Goal: Task Accomplishment & Management: Use online tool/utility

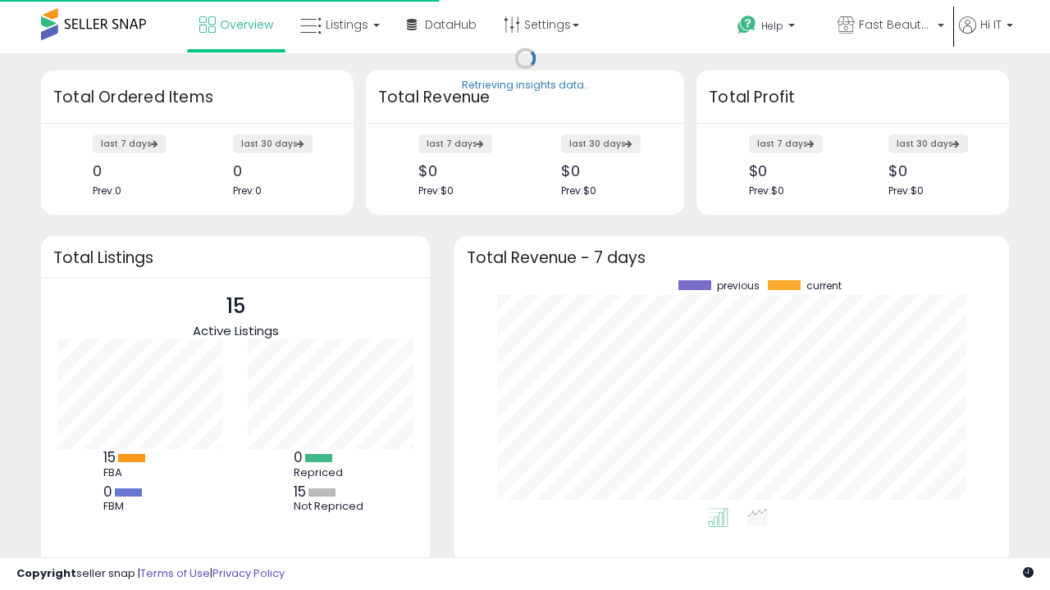
scroll to position [228, 521]
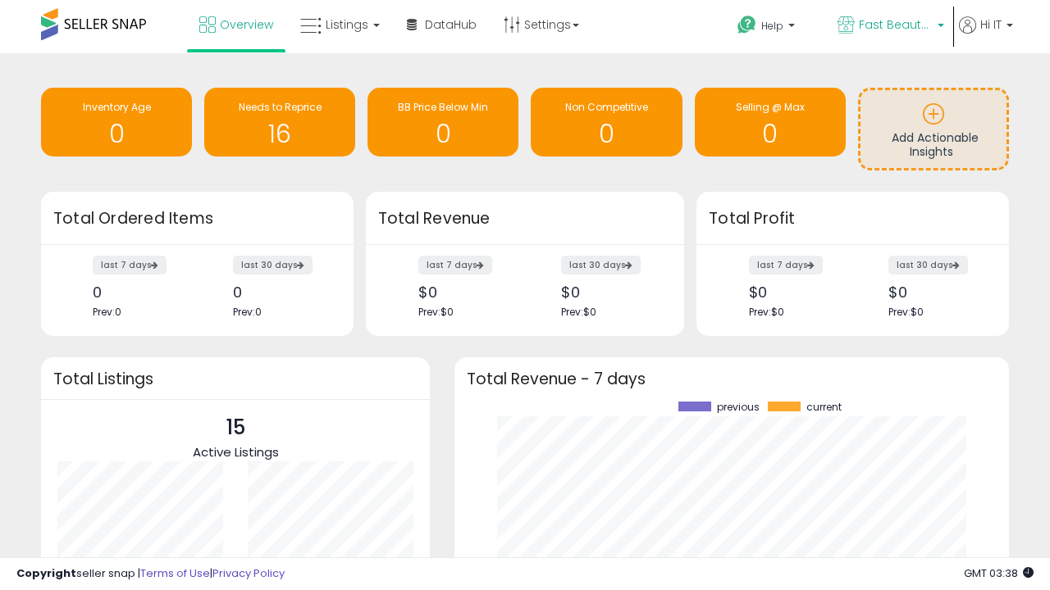
click at [889, 26] on span "Fast Beauty ([GEOGRAPHIC_DATA])" at bounding box center [895, 24] width 74 height 16
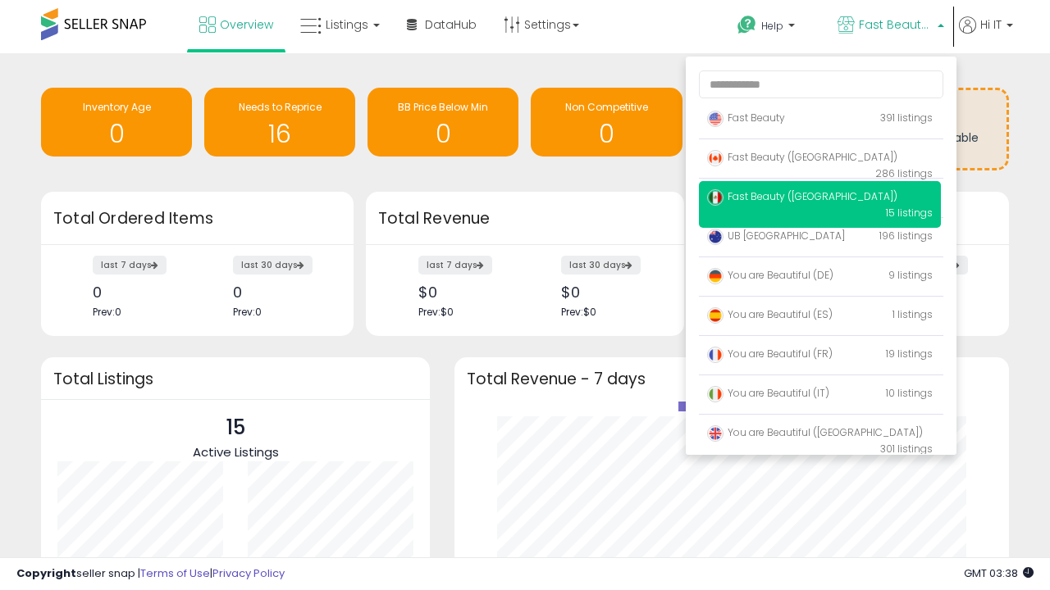
click at [819, 435] on span "You are Beautiful ([GEOGRAPHIC_DATA])" at bounding box center [815, 433] width 216 height 14
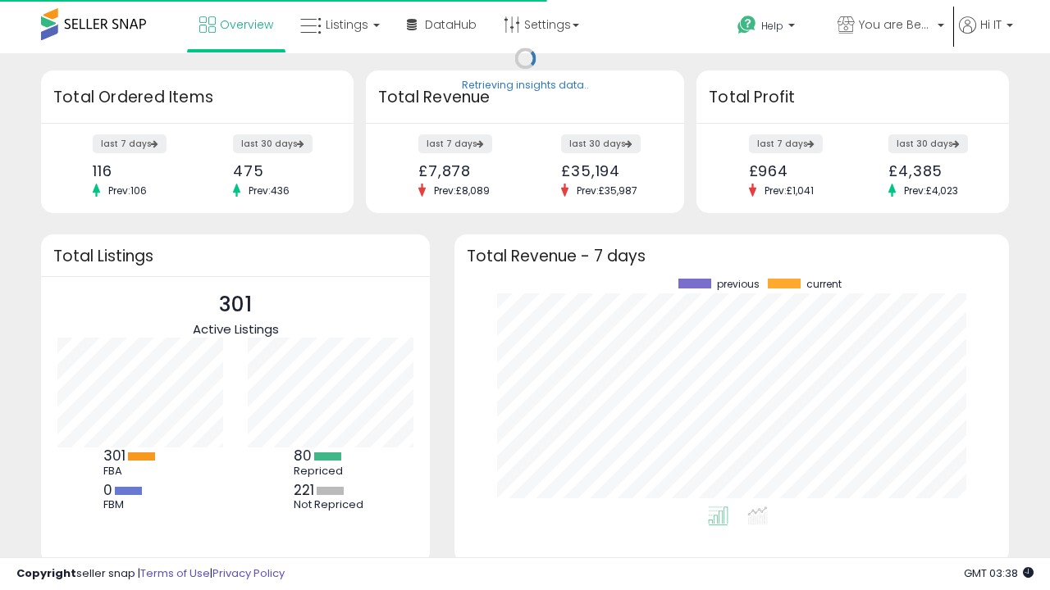
scroll to position [228, 521]
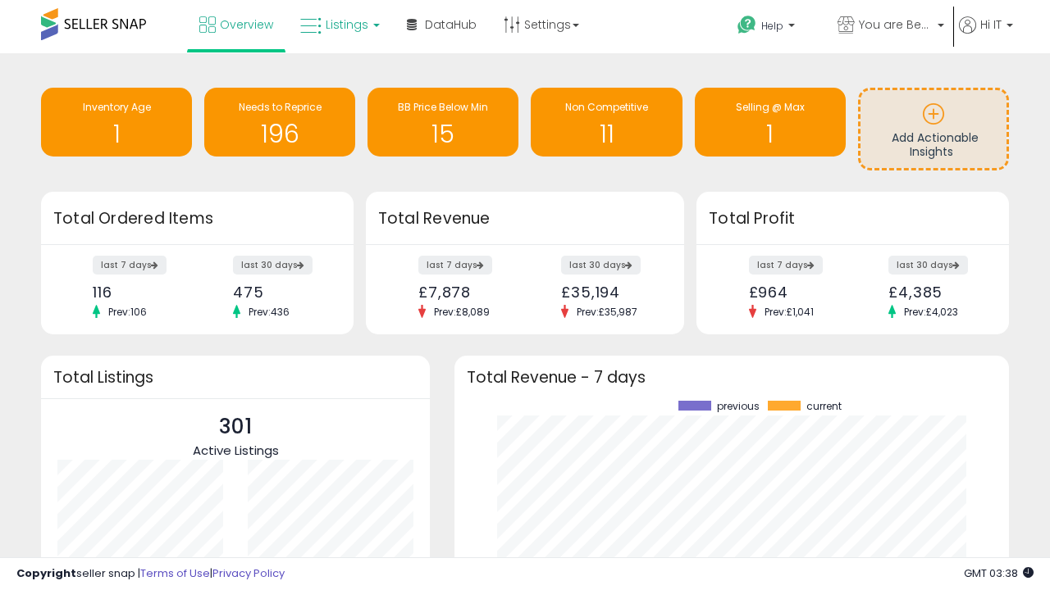
click at [338, 25] on span "Listings" at bounding box center [347, 24] width 43 height 16
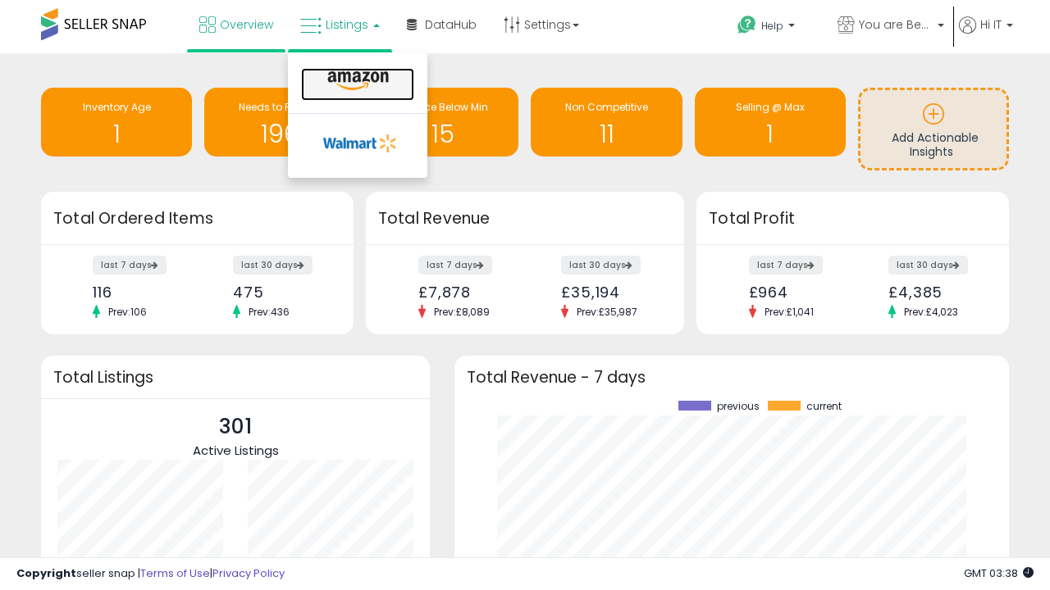
click at [356, 81] on icon at bounding box center [357, 81] width 71 height 21
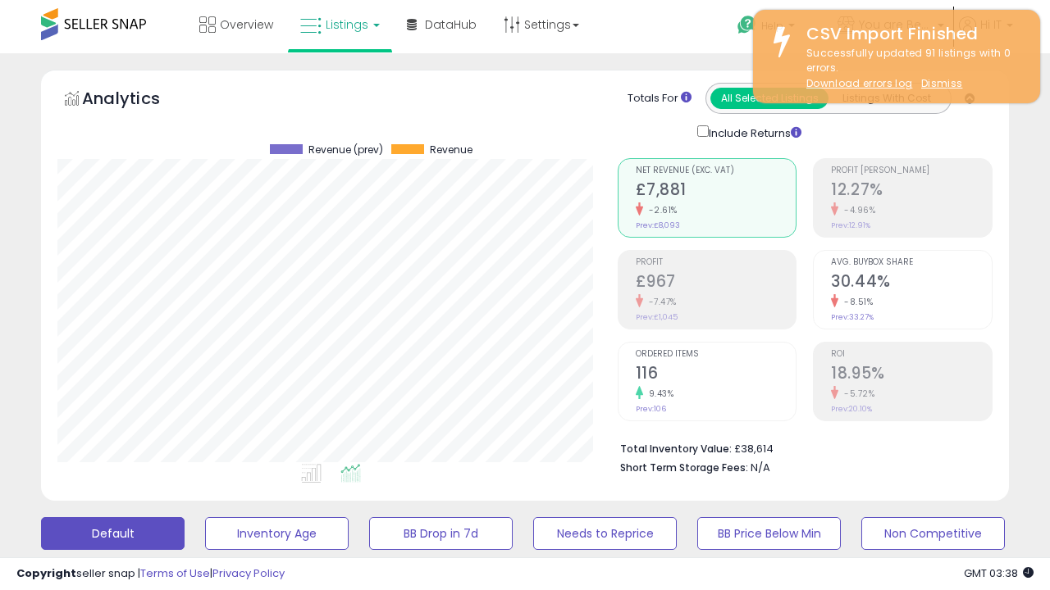
scroll to position [336, 559]
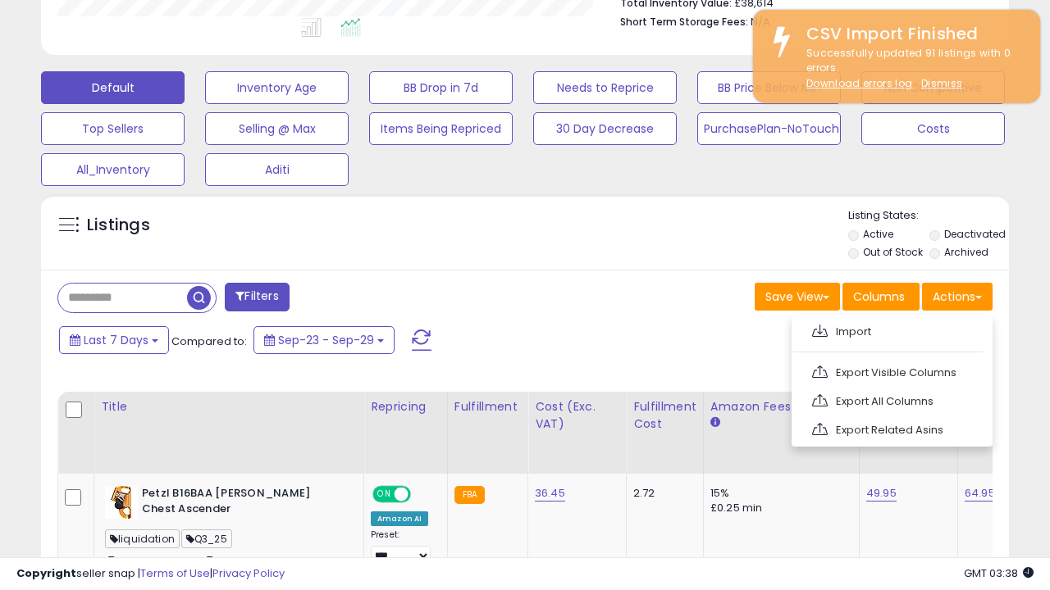
click at [819, 329] on span at bounding box center [820, 331] width 16 height 12
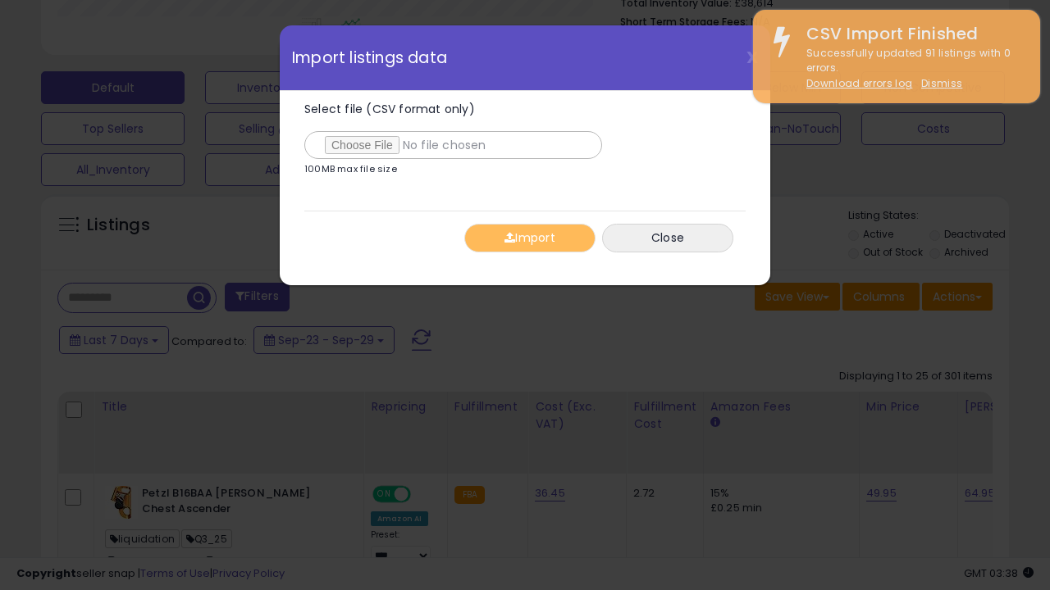
type input "**********"
click at [529, 238] on button "Import" at bounding box center [529, 238] width 131 height 29
